Goal: Navigation & Orientation: Understand site structure

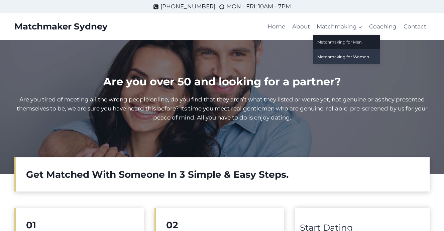
click at [346, 57] on link "Matchmaking for Women" at bounding box center [346, 56] width 67 height 14
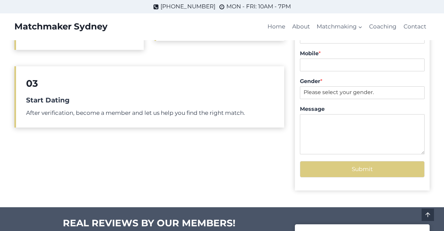
scroll to position [158, 0]
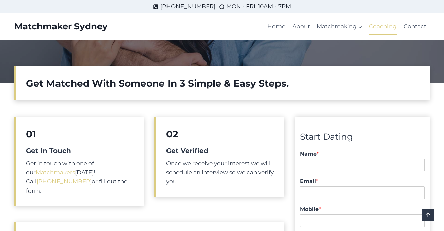
click at [380, 25] on link "Coaching" at bounding box center [383, 27] width 34 height 16
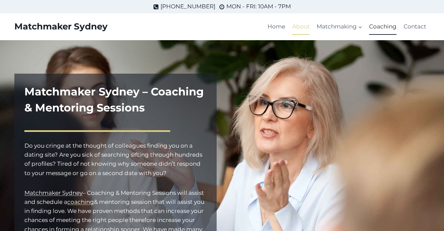
click at [301, 29] on link "About" at bounding box center [301, 27] width 24 height 16
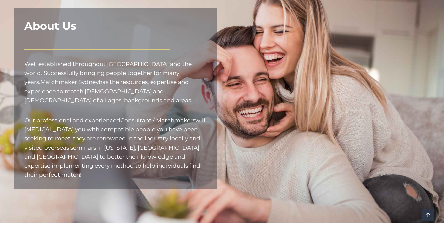
scroll to position [66, 0]
